Goal: Task Accomplishment & Management: Use online tool/utility

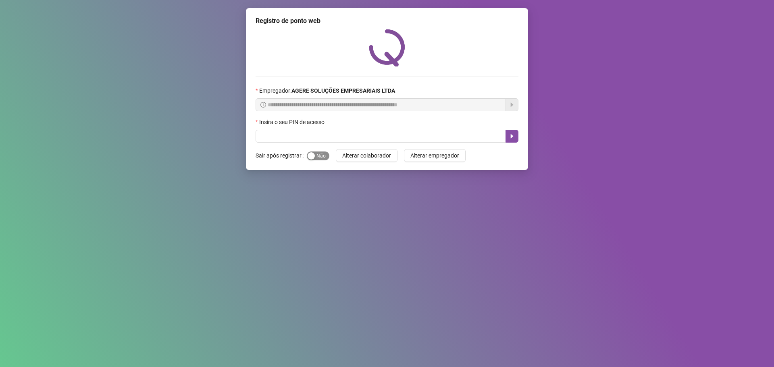
drag, startPoint x: 328, startPoint y: 156, endPoint x: 321, endPoint y: 156, distance: 7.3
click at [326, 156] on form "Sair após registrar Sim Não Alterar colaborador Alterar empregador" at bounding box center [386, 155] width 263 height 13
click at [323, 153] on div "Sim Não" at bounding box center [318, 155] width 23 height 9
click at [319, 157] on span "Sim Não" at bounding box center [318, 156] width 23 height 9
click at [345, 124] on div "Insira o seu PIN de acesso" at bounding box center [386, 124] width 263 height 12
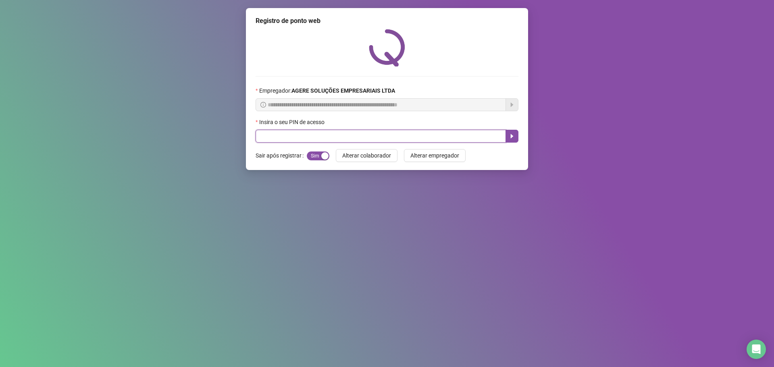
click at [343, 135] on input "text" at bounding box center [380, 136] width 250 height 13
type input "*****"
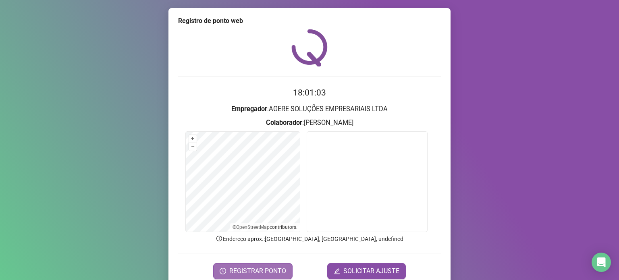
click at [264, 266] on span "REGISTRAR PONTO" at bounding box center [257, 271] width 57 height 10
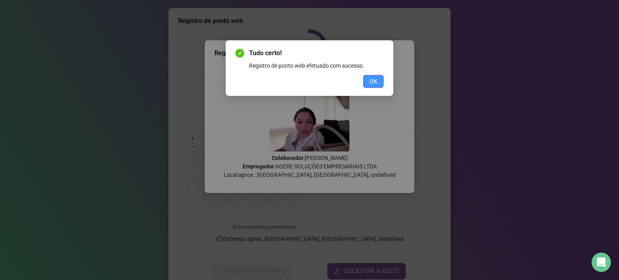
drag, startPoint x: 388, startPoint y: 81, endPoint x: 379, endPoint y: 82, distance: 8.6
click at [382, 81] on div "Tudo certo! Registro de ponto web efetuado com sucesso. OK" at bounding box center [310, 68] width 168 height 56
click at [379, 82] on button "OK" at bounding box center [373, 81] width 21 height 13
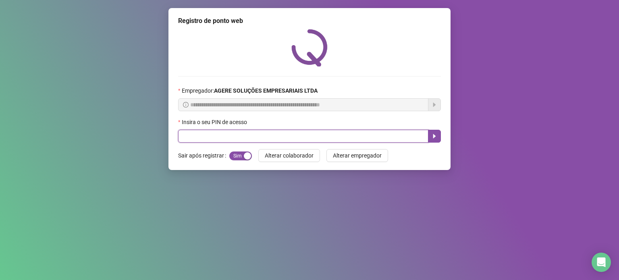
click at [298, 138] on input "text" at bounding box center [303, 136] width 250 height 13
type input "*****"
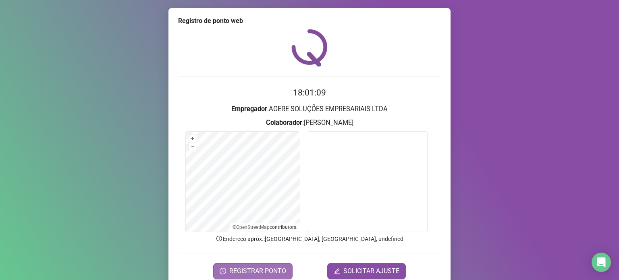
click at [270, 273] on span "REGISTRAR PONTO" at bounding box center [257, 271] width 57 height 10
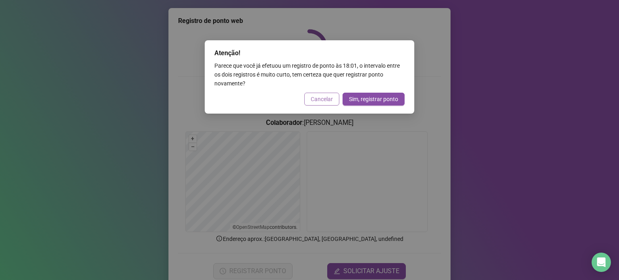
click at [328, 100] on span "Cancelar" at bounding box center [322, 99] width 22 height 9
